Goal: Subscribe to service/newsletter

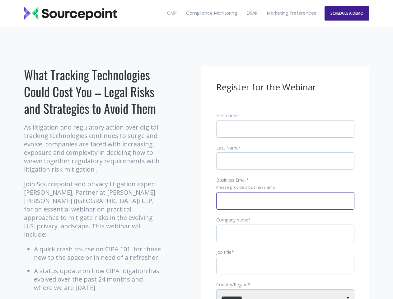
click at [285, 206] on input "Business Email *" at bounding box center [285, 200] width 138 height 17
